Goal: Find specific page/section: Find specific page/section

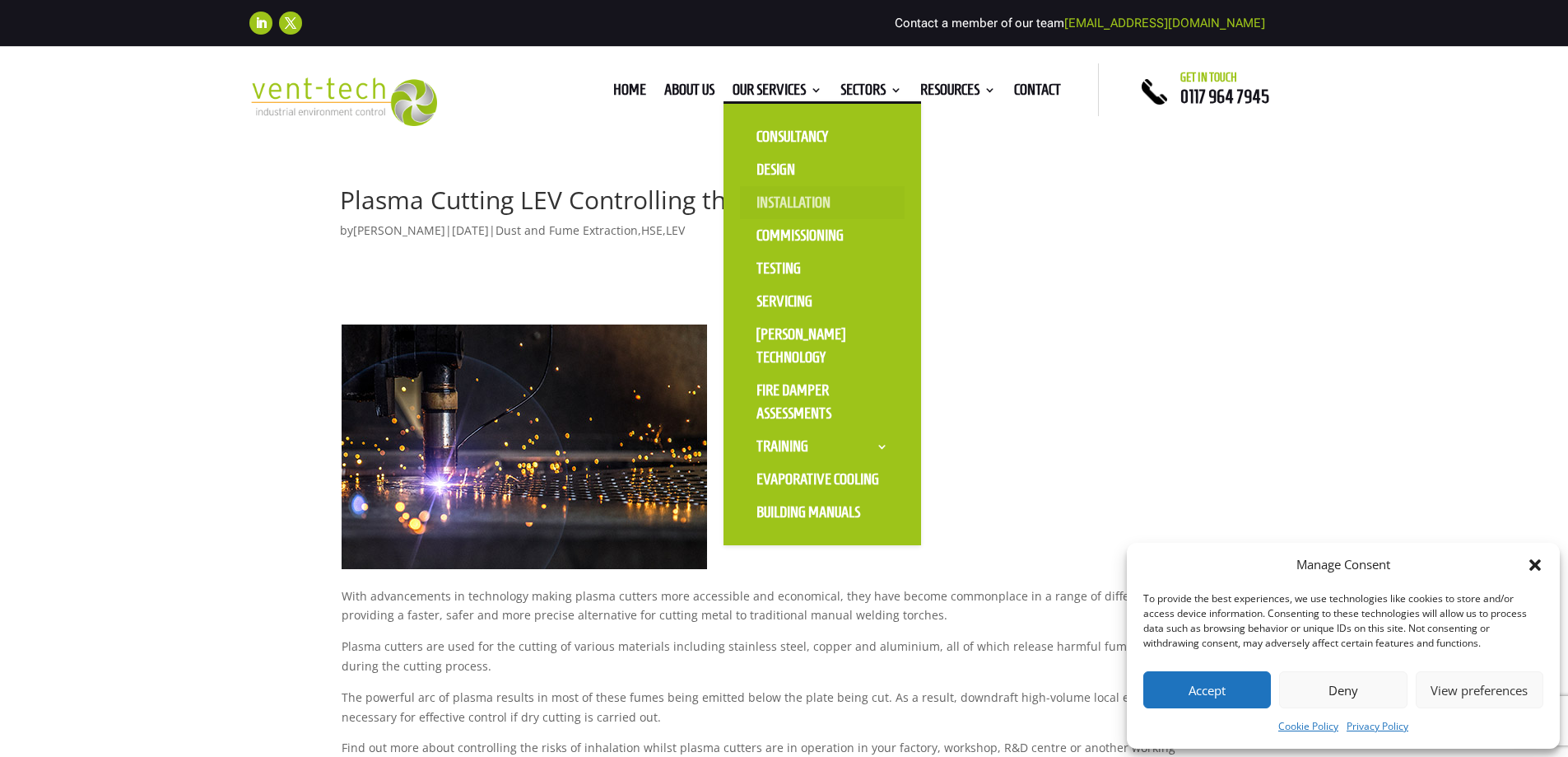
click at [802, 202] on link "Installation" at bounding box center [822, 203] width 165 height 33
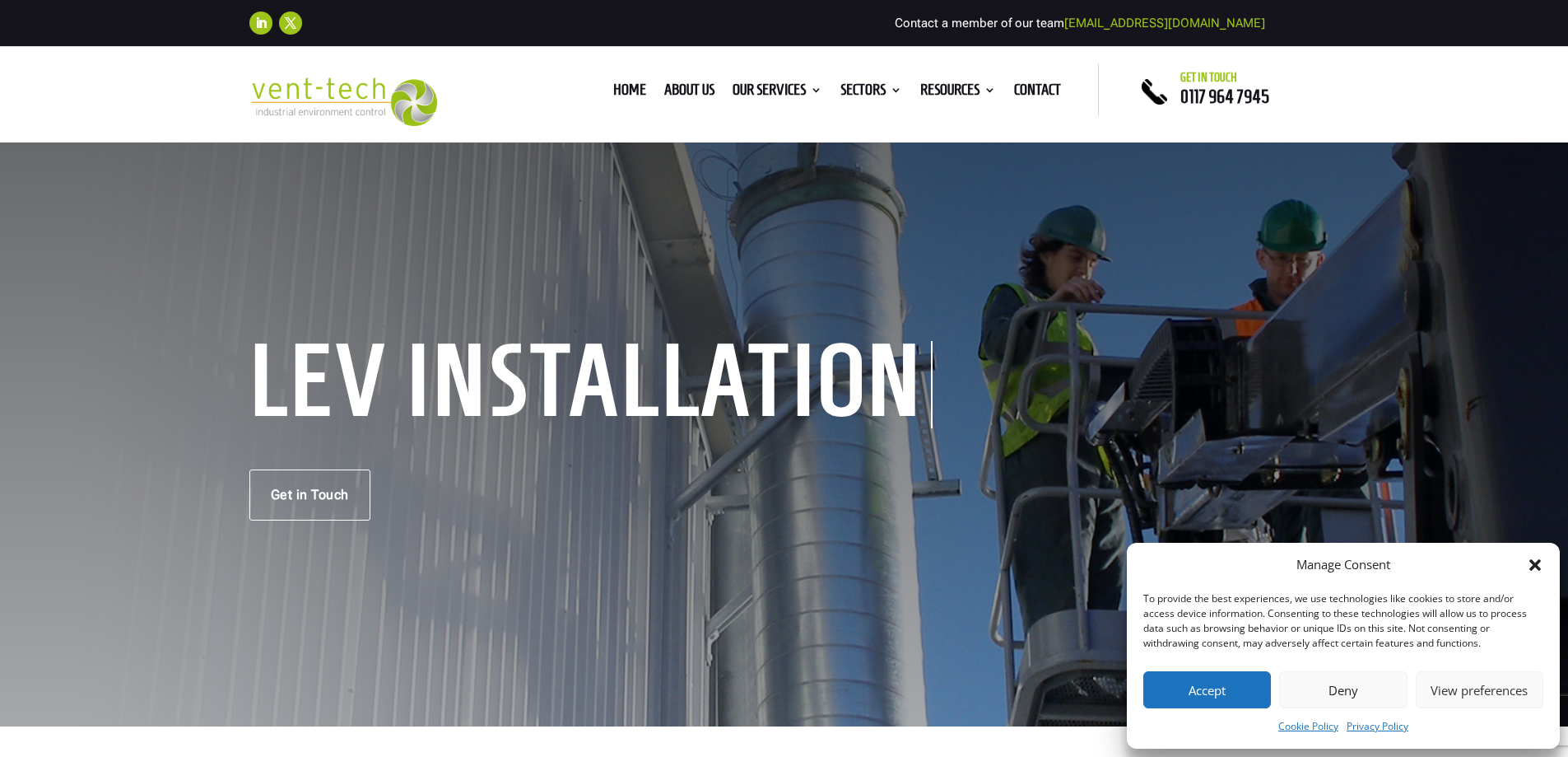
click at [1228, 692] on button "Accept" at bounding box center [1207, 689] width 128 height 37
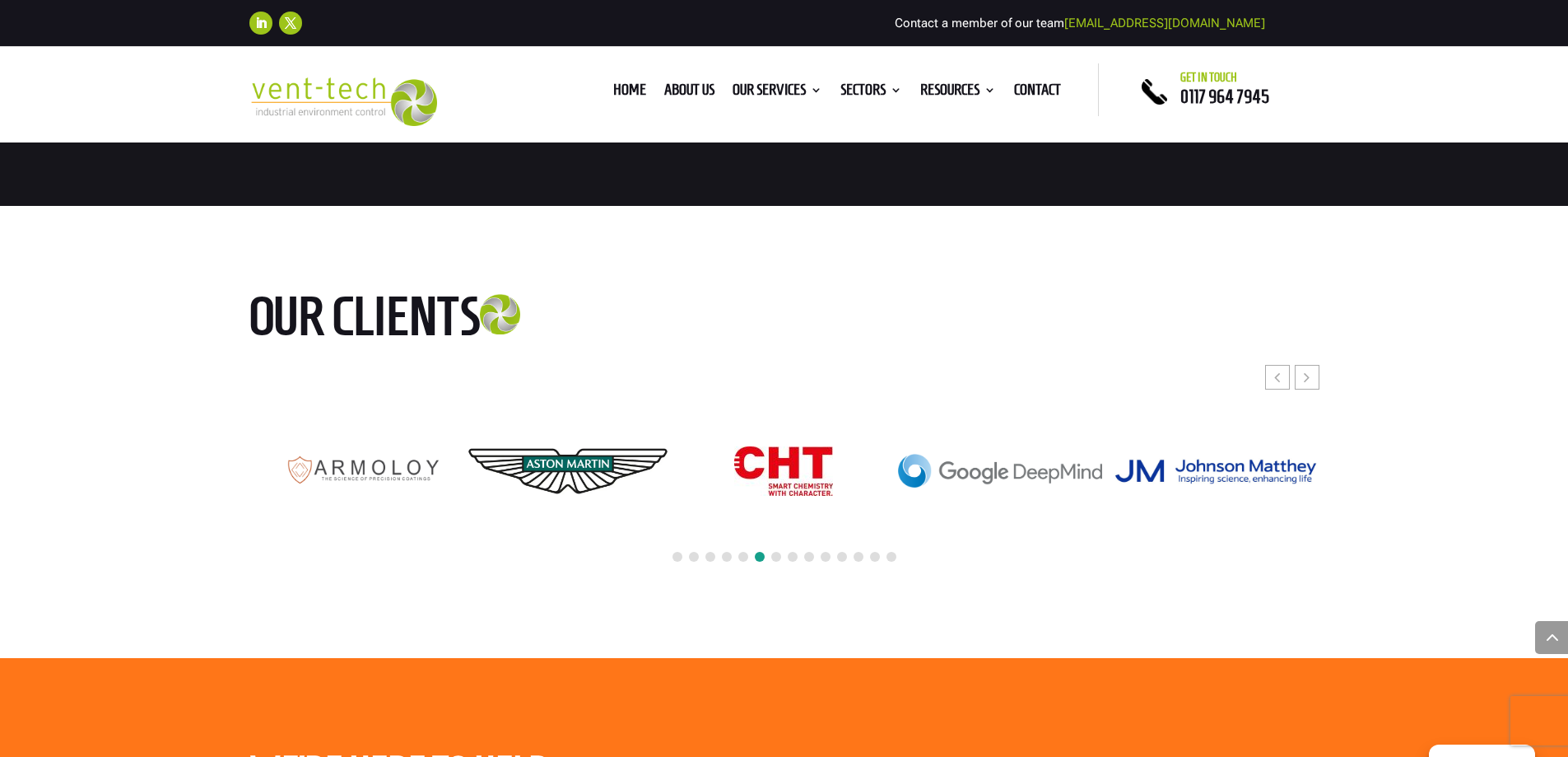
scroll to position [3541, 0]
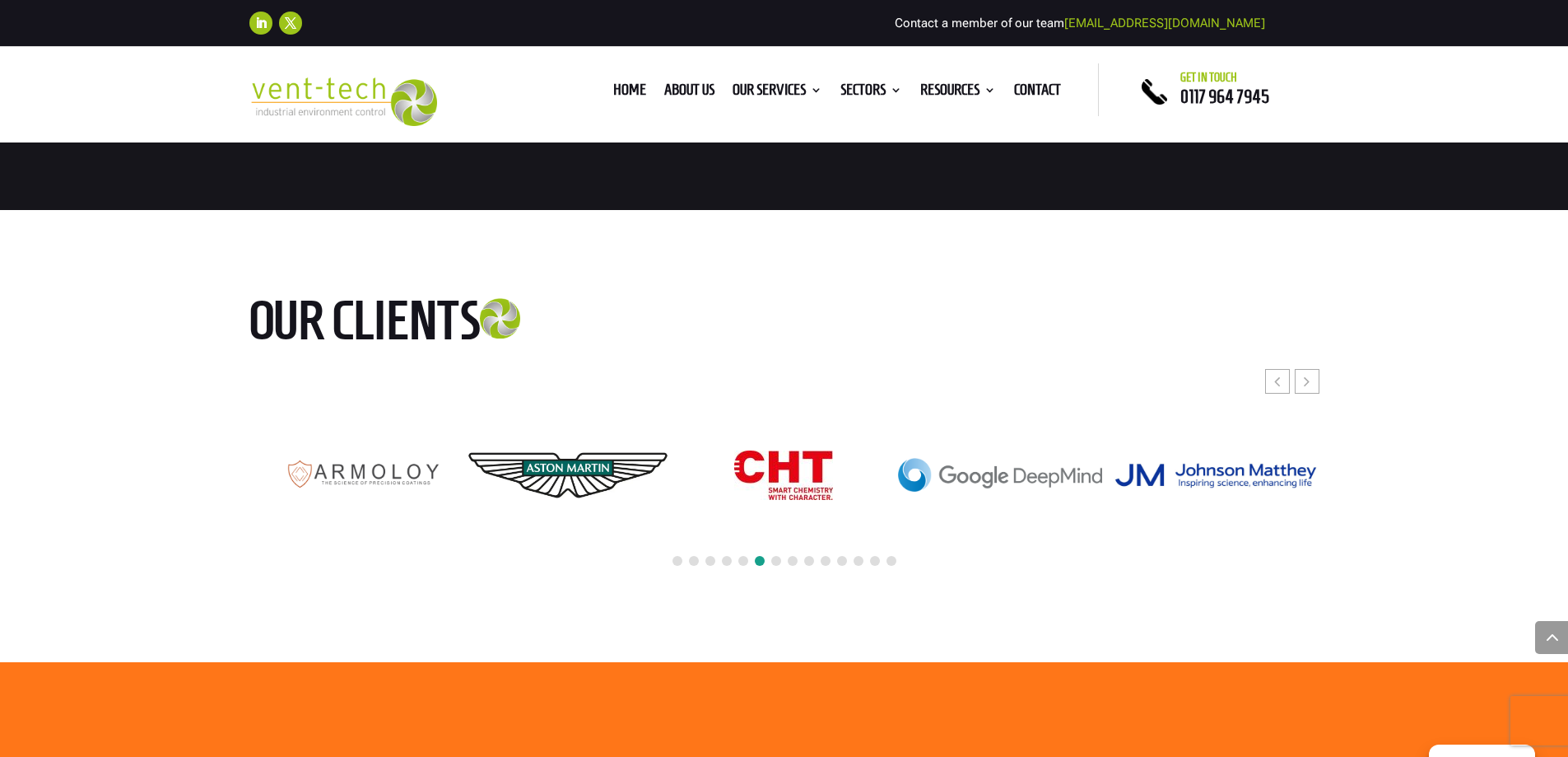
click at [676, 558] on span at bounding box center [676, 560] width 10 height 10
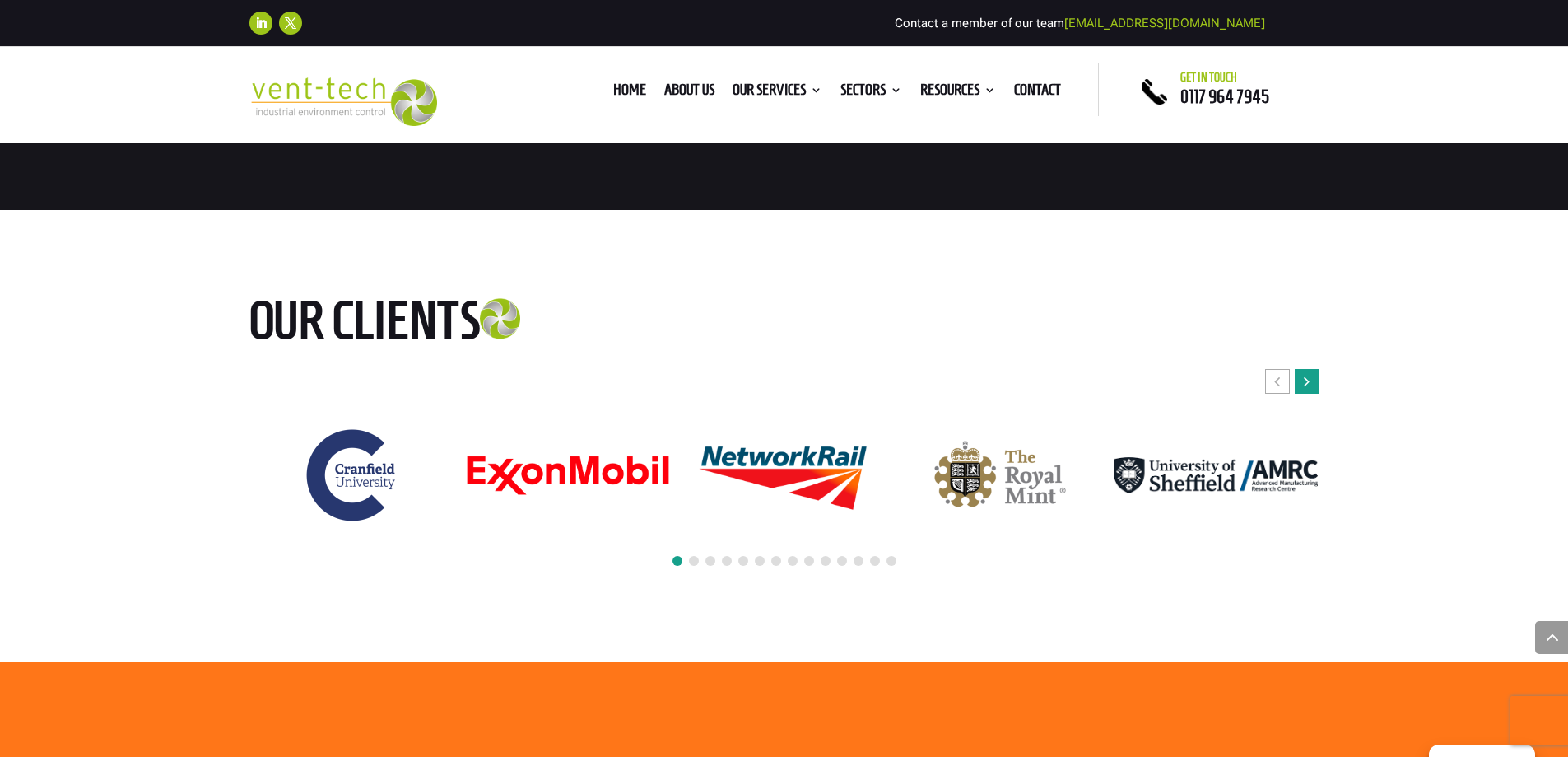
click at [1311, 392] on div "Next slide" at bounding box center [1307, 381] width 24 height 24
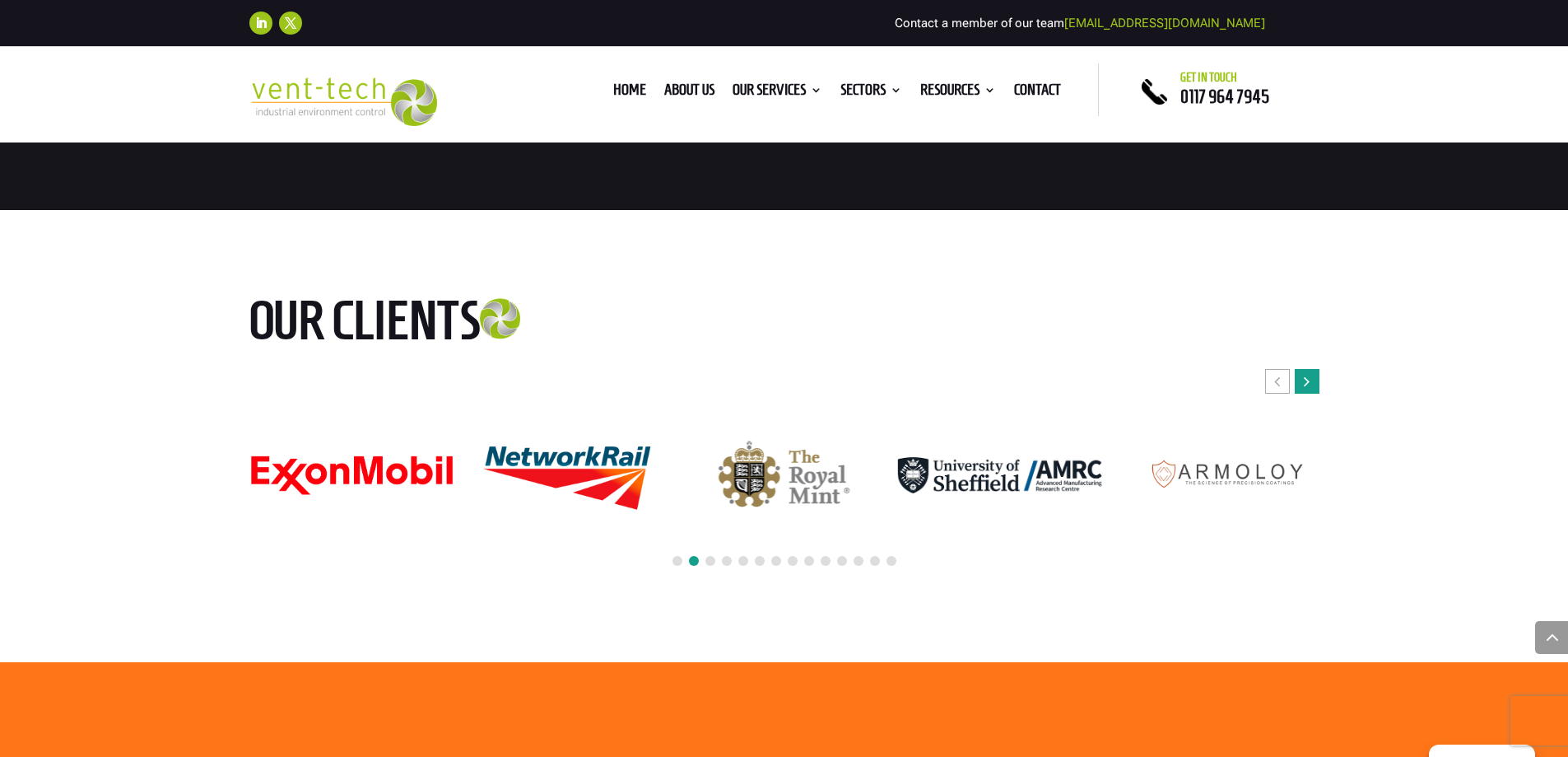
click at [1311, 392] on div "Next slide" at bounding box center [1307, 381] width 24 height 24
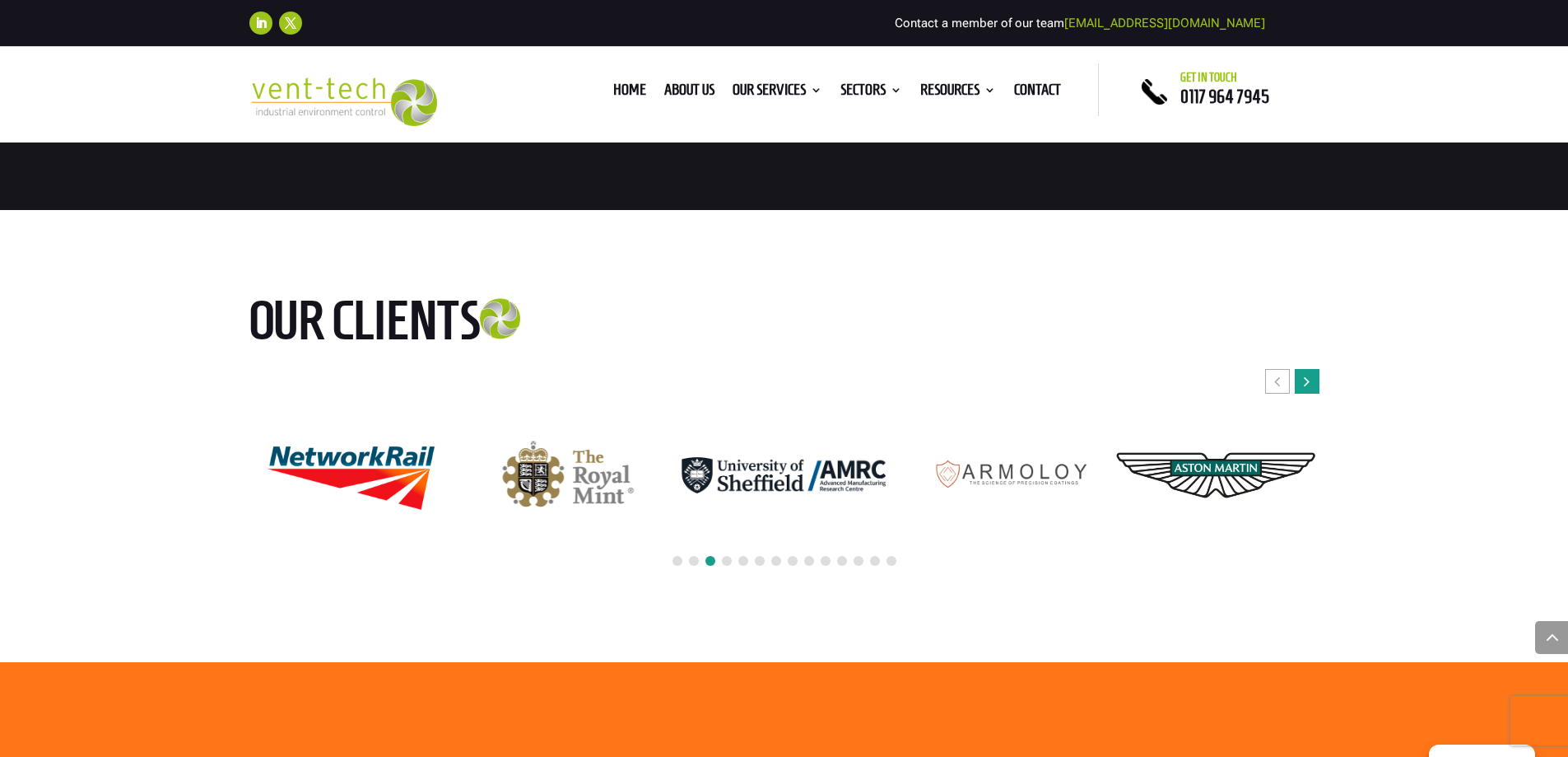
click at [1311, 392] on div "Next slide" at bounding box center [1307, 381] width 24 height 24
click at [1307, 382] on icon "Next slide" at bounding box center [1306, 381] width 6 height 17
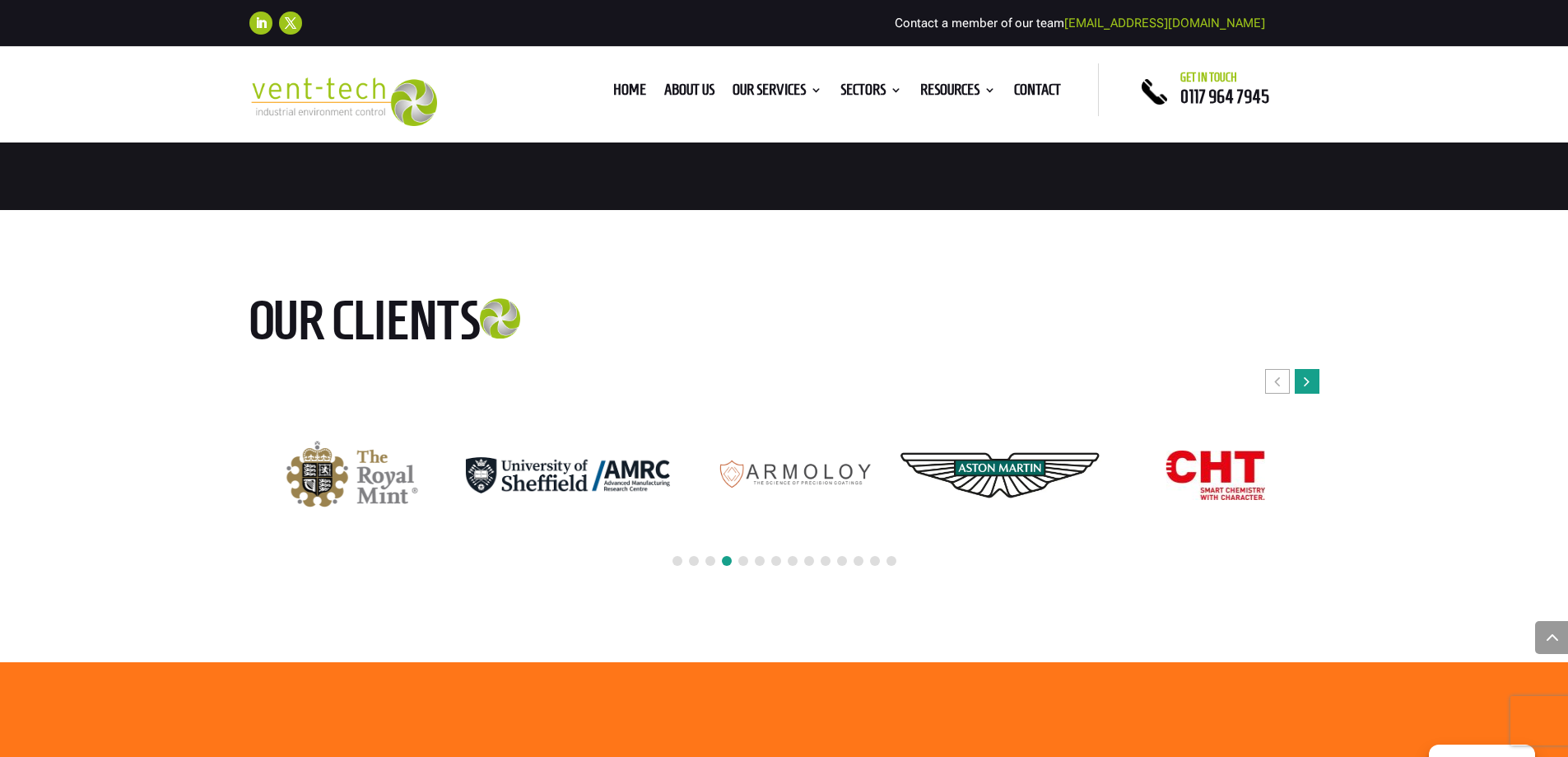
click at [1307, 382] on icon "Next slide" at bounding box center [1306, 381] width 6 height 17
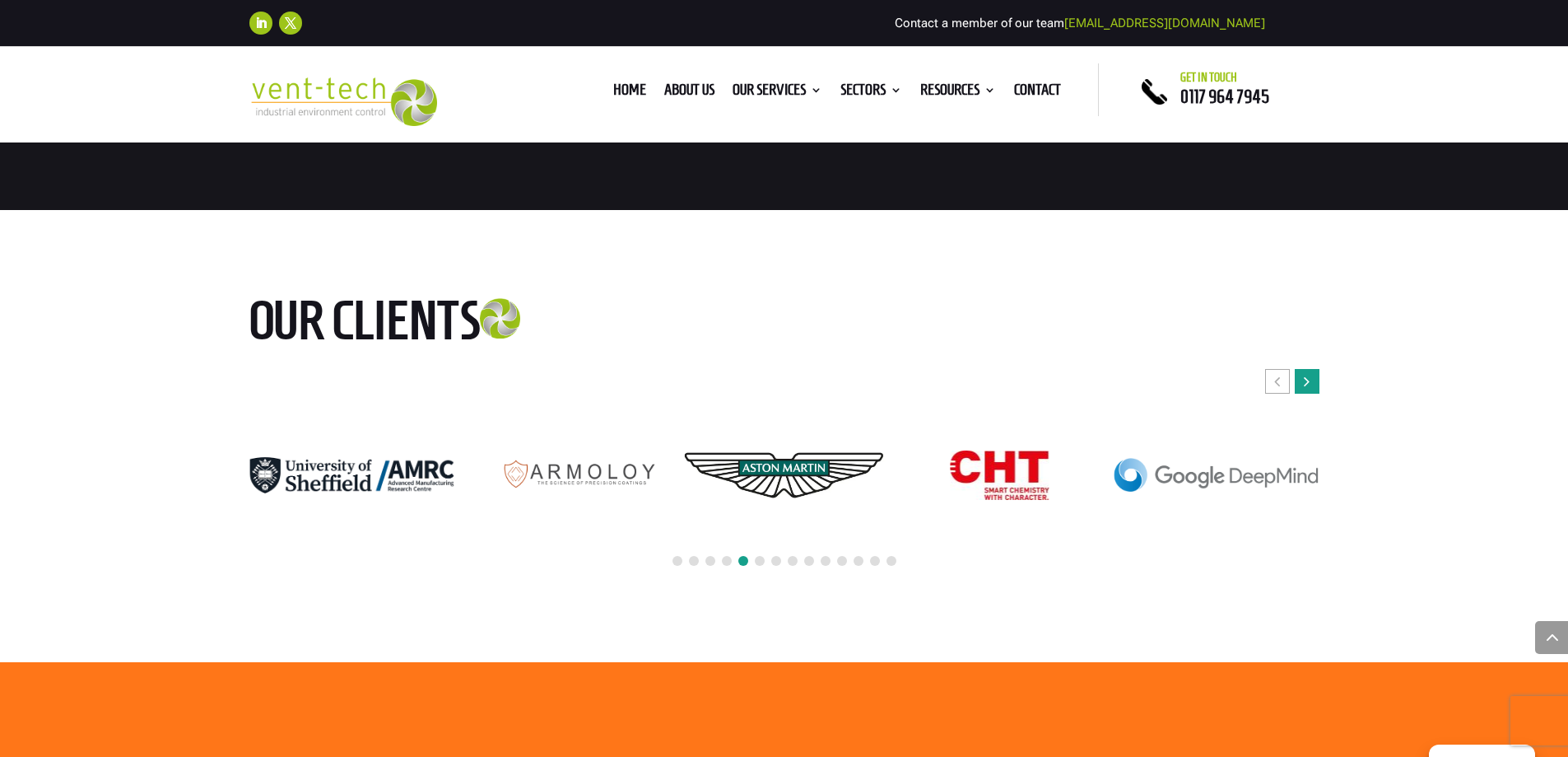
click at [1307, 382] on icon "Next slide" at bounding box center [1306, 381] width 6 height 17
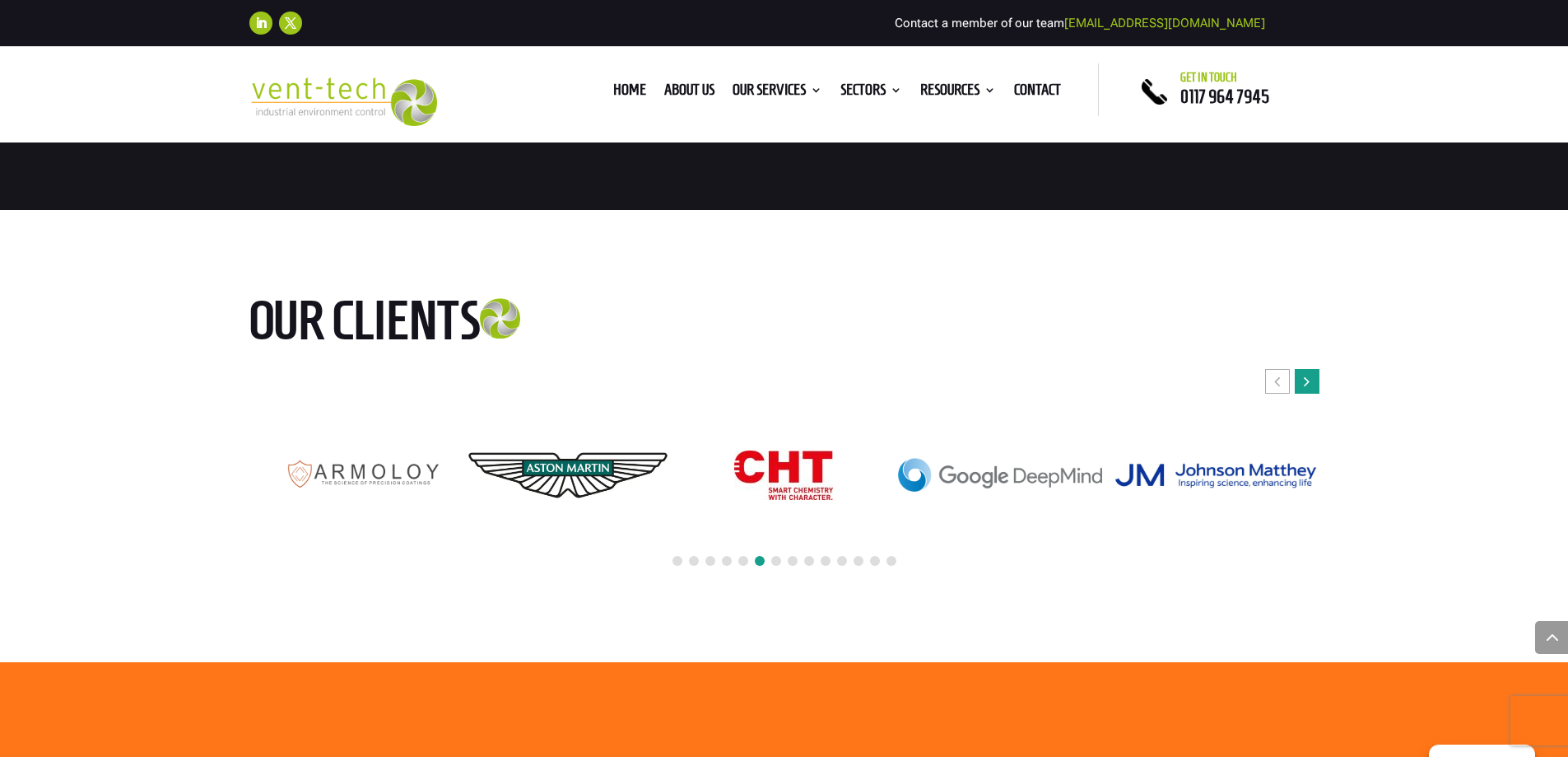
click at [1307, 382] on icon "Next slide" at bounding box center [1306, 381] width 6 height 17
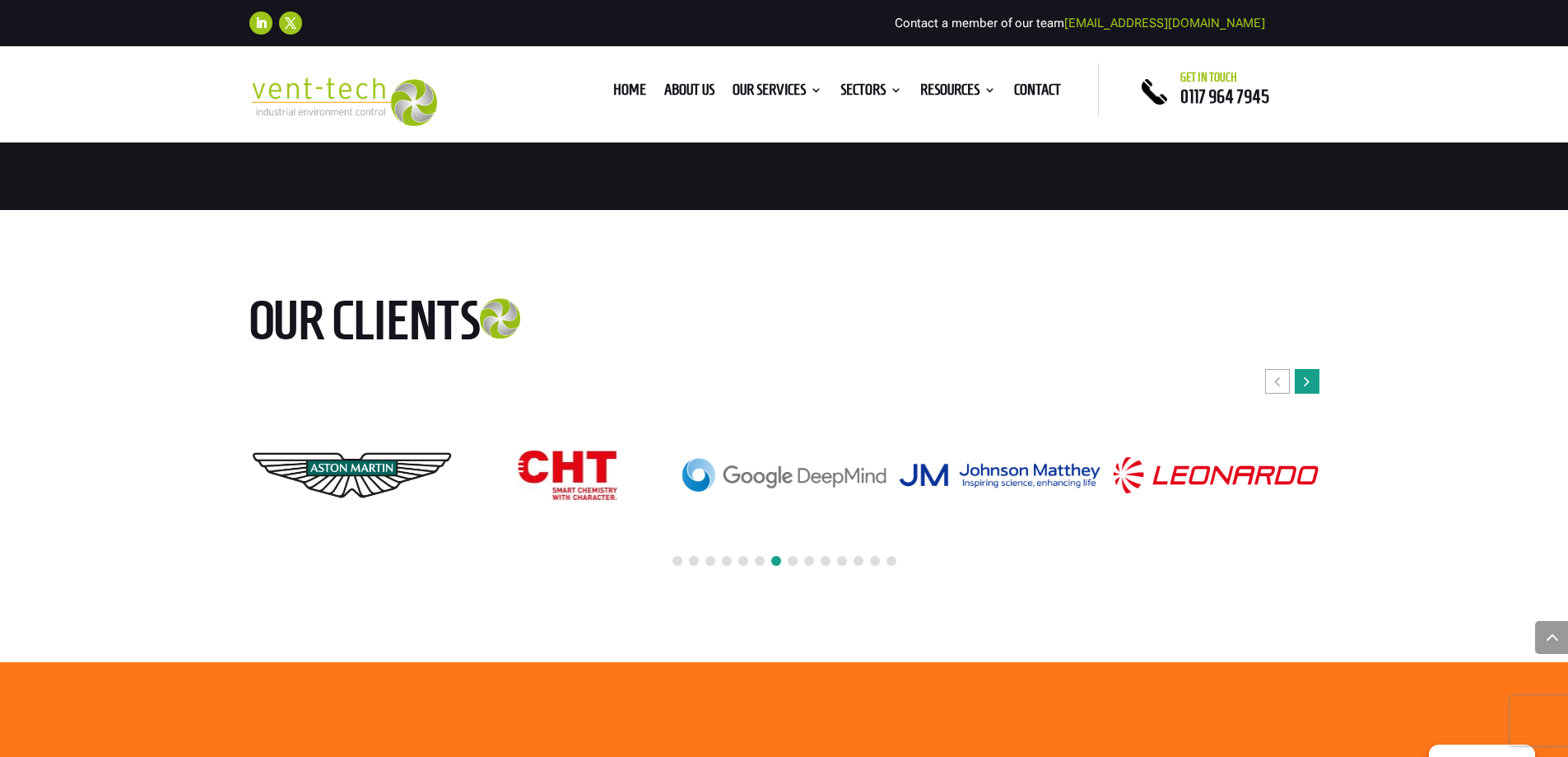
click at [1307, 382] on icon "Next slide" at bounding box center [1306, 381] width 6 height 17
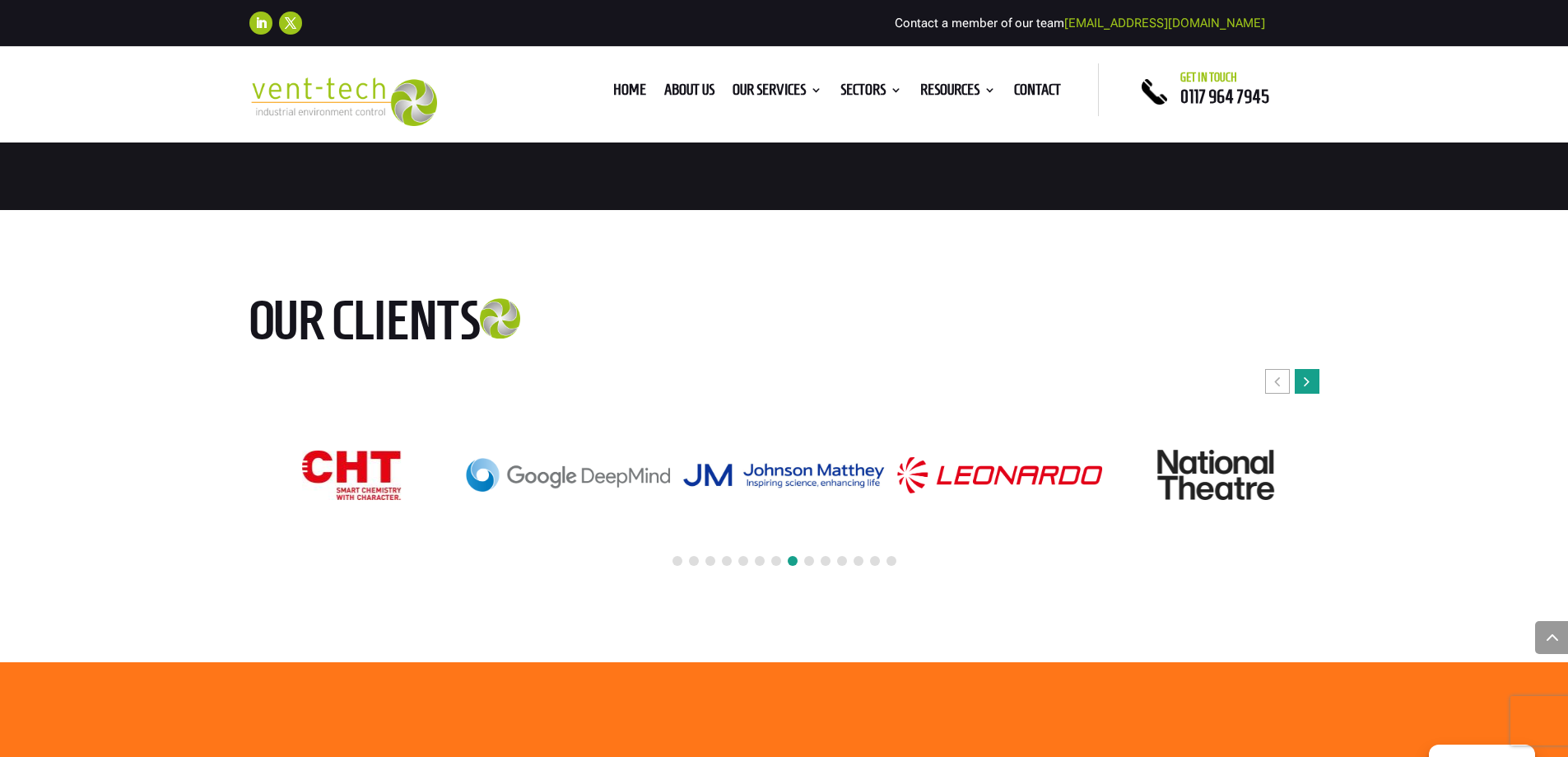
click at [1307, 382] on icon "Next slide" at bounding box center [1306, 381] width 6 height 17
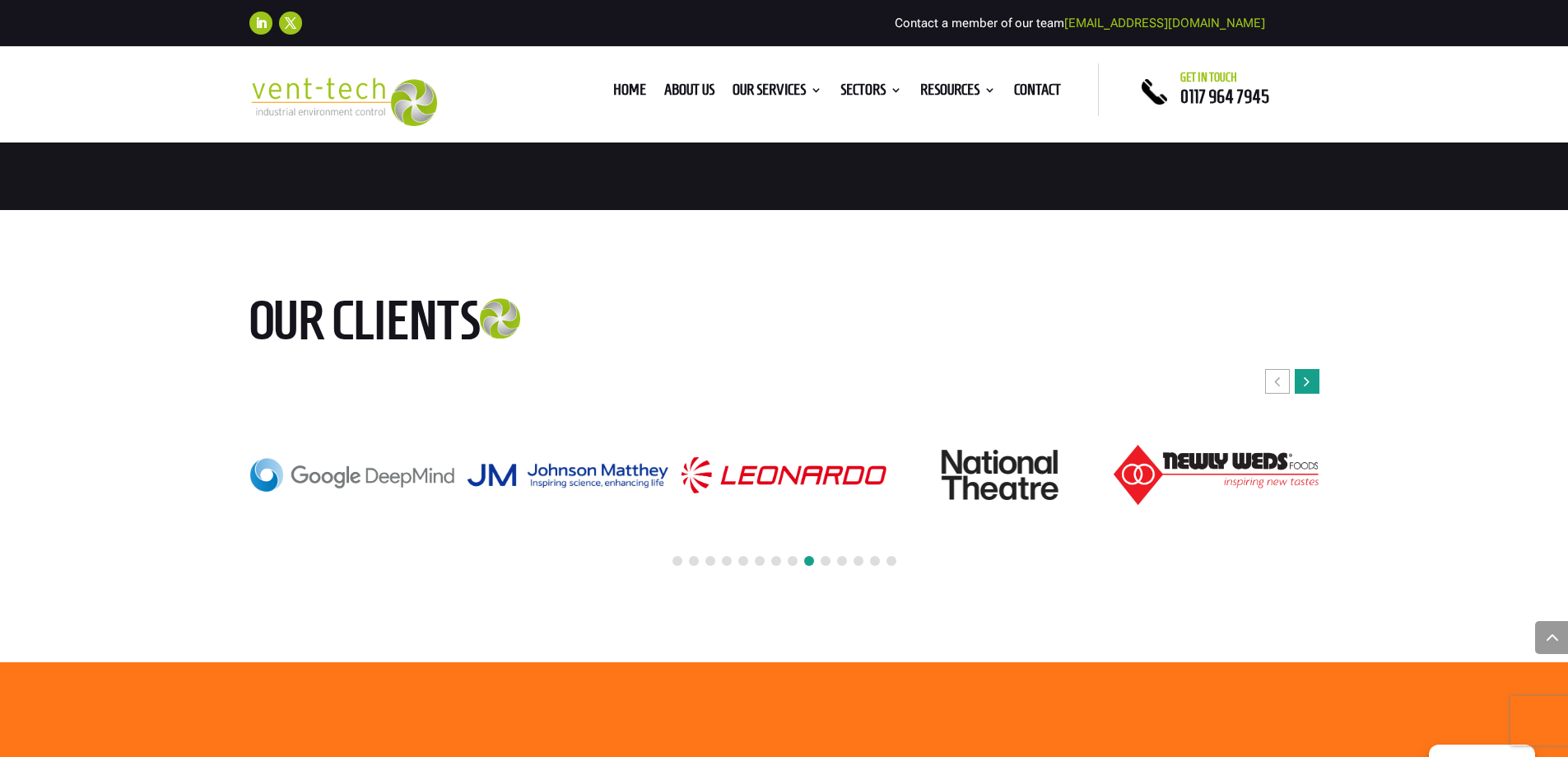
click at [1307, 382] on icon "Next slide" at bounding box center [1306, 381] width 6 height 17
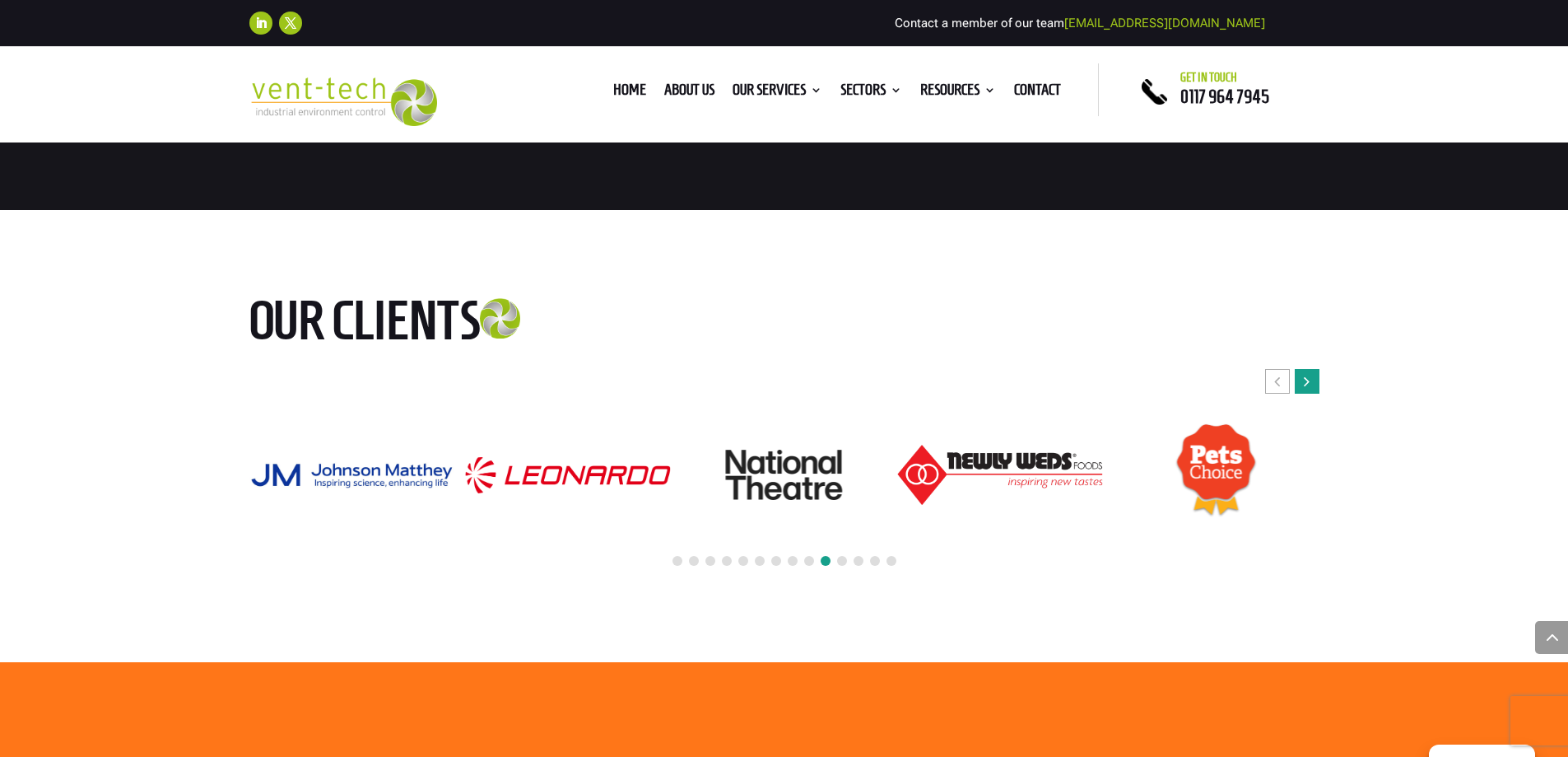
click at [1307, 382] on icon "Next slide" at bounding box center [1306, 381] width 6 height 17
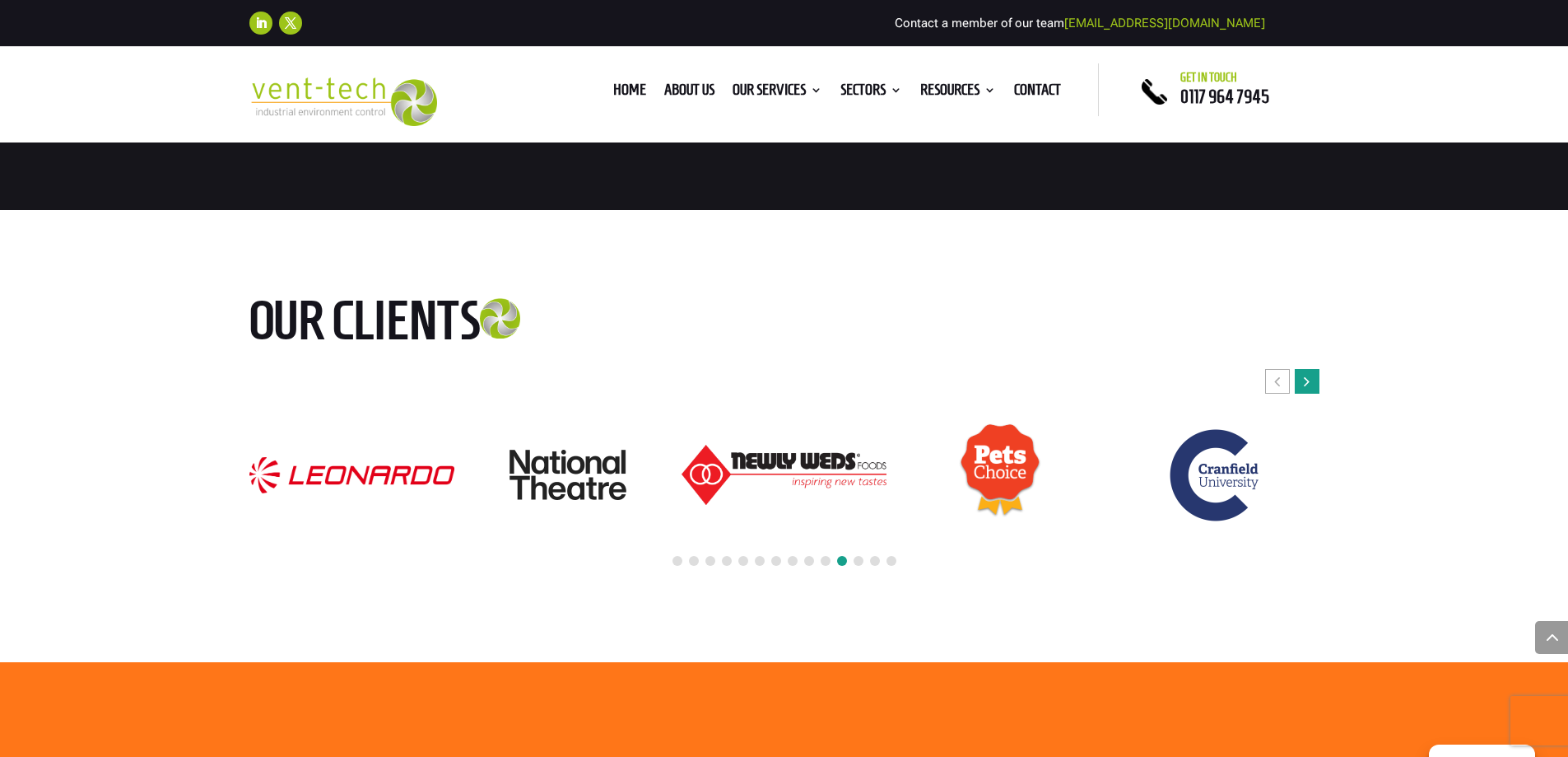
click at [1307, 382] on icon "Next slide" at bounding box center [1306, 381] width 6 height 17
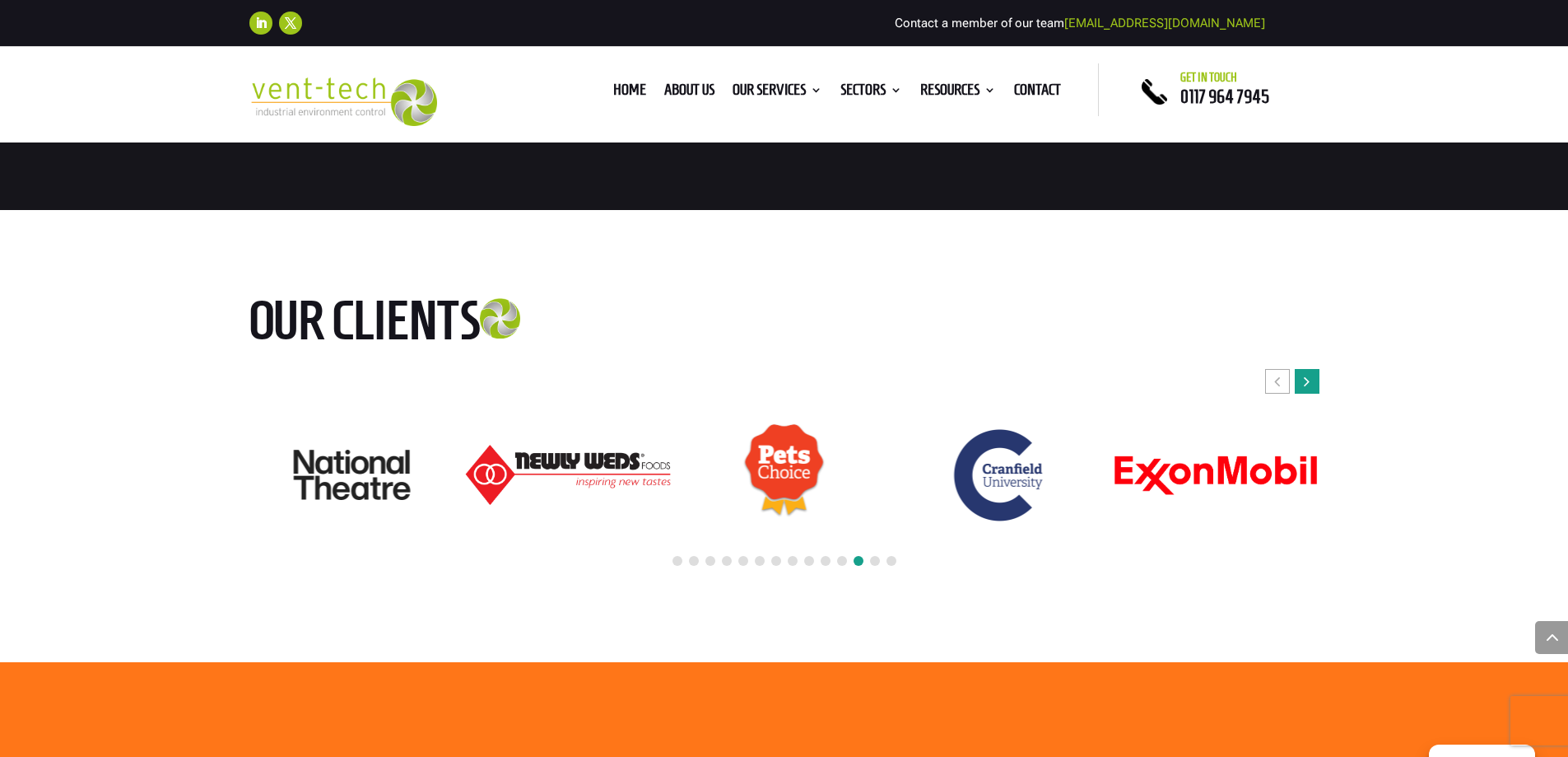
click at [1307, 382] on icon "Next slide" at bounding box center [1306, 381] width 6 height 17
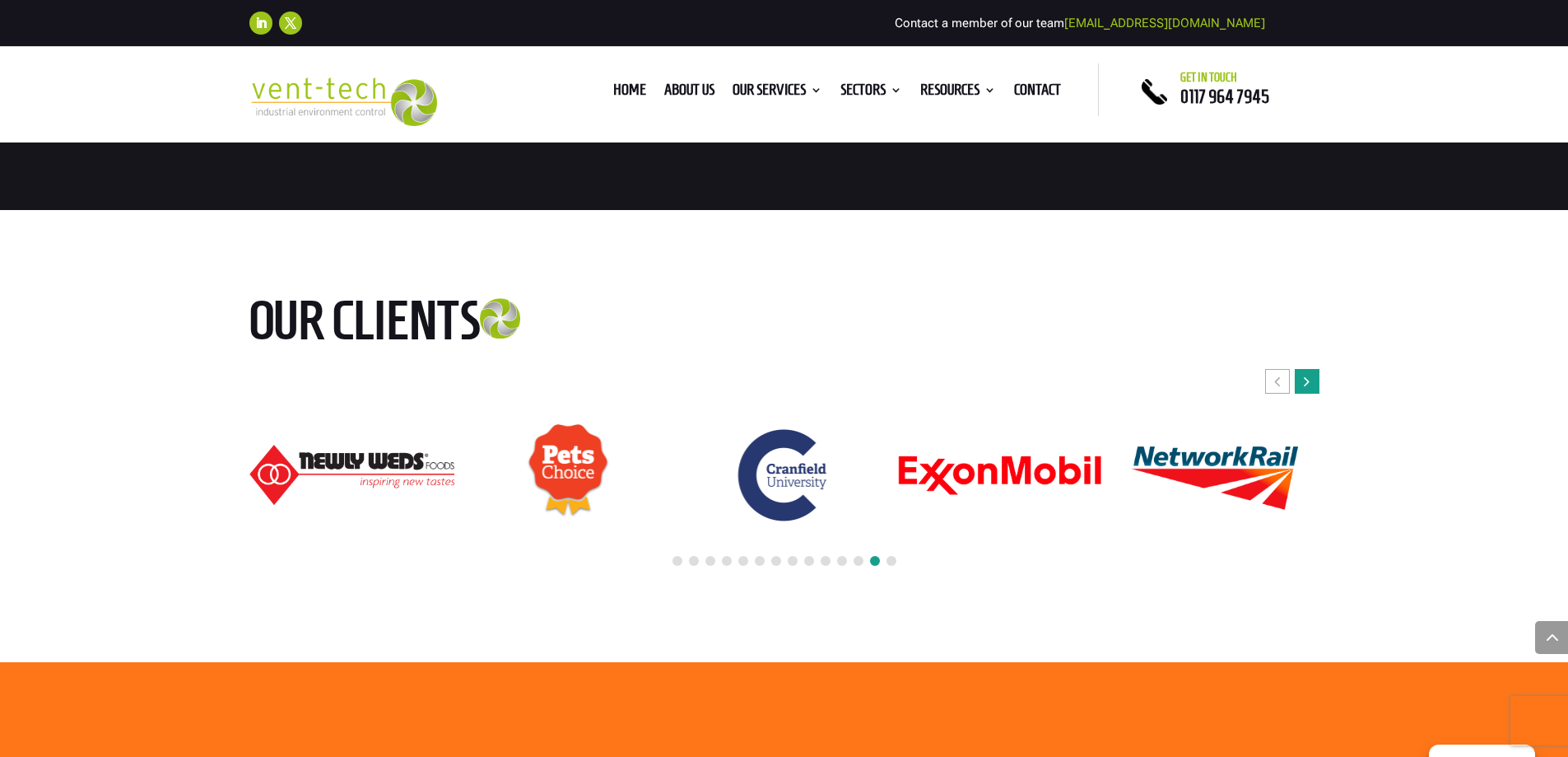
click at [1307, 382] on icon "Next slide" at bounding box center [1306, 381] width 6 height 17
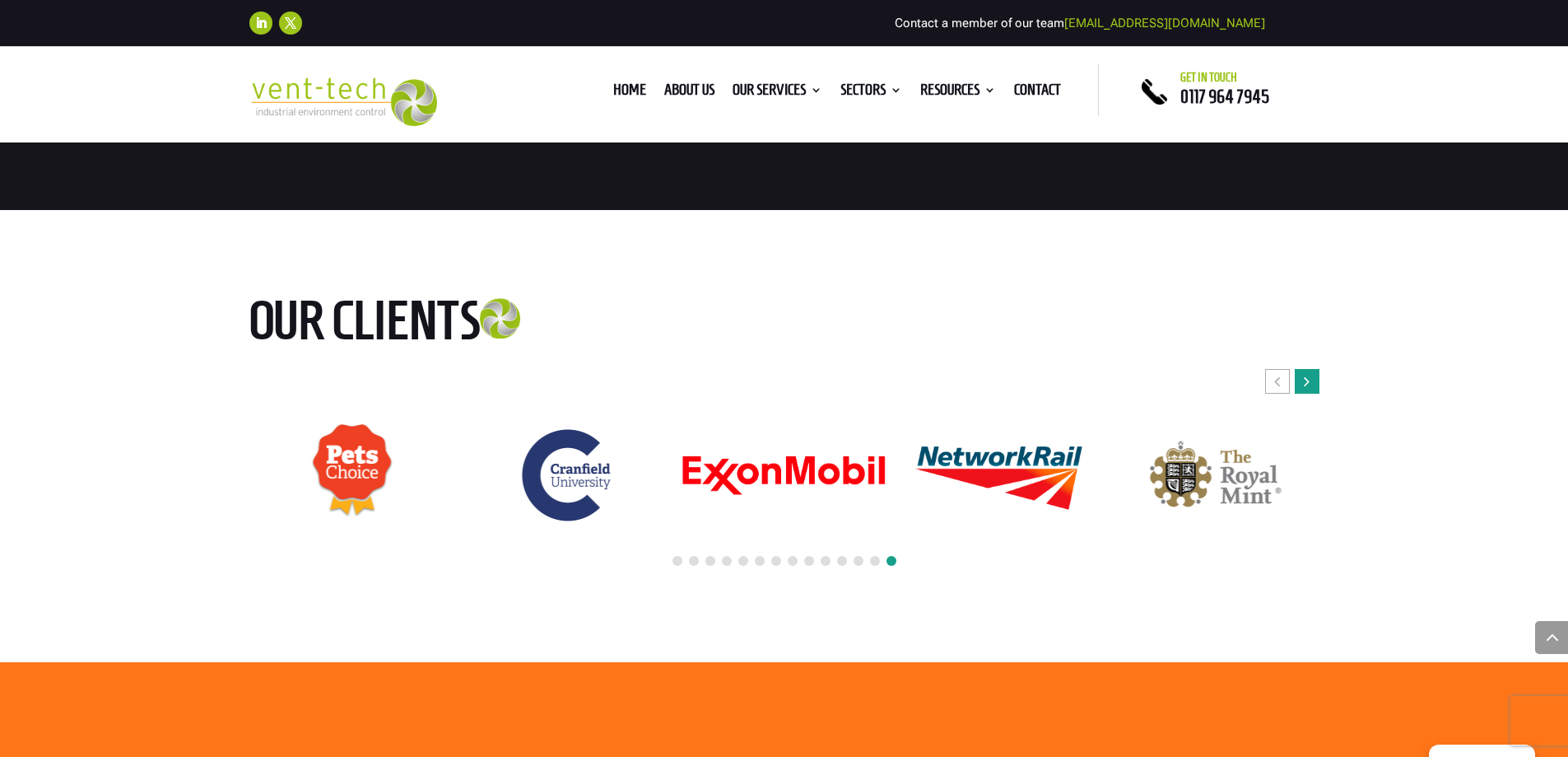
click at [1307, 382] on icon "Next slide" at bounding box center [1306, 381] width 6 height 17
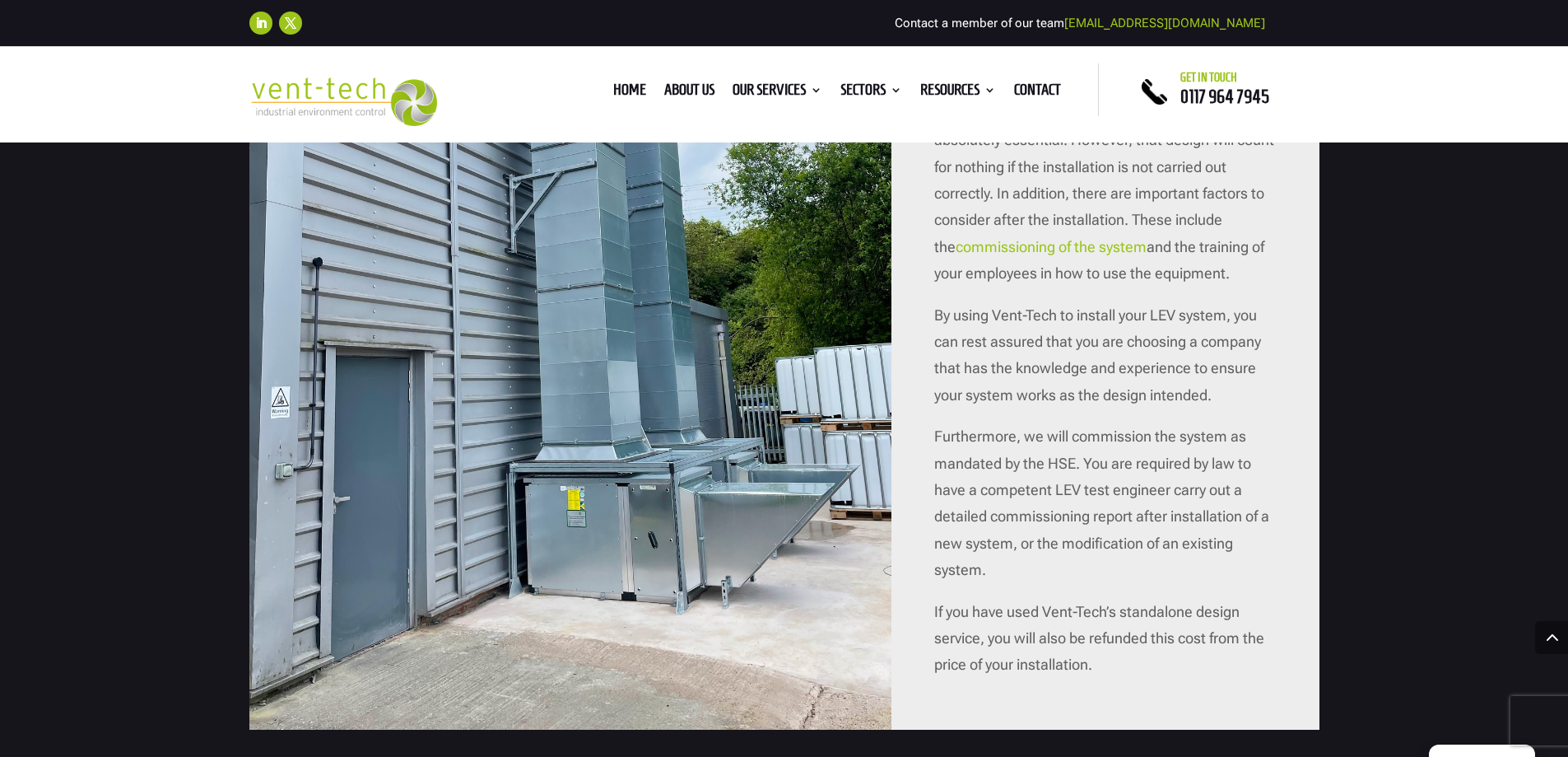
scroll to position [1729, 0]
